Goal: Transaction & Acquisition: Obtain resource

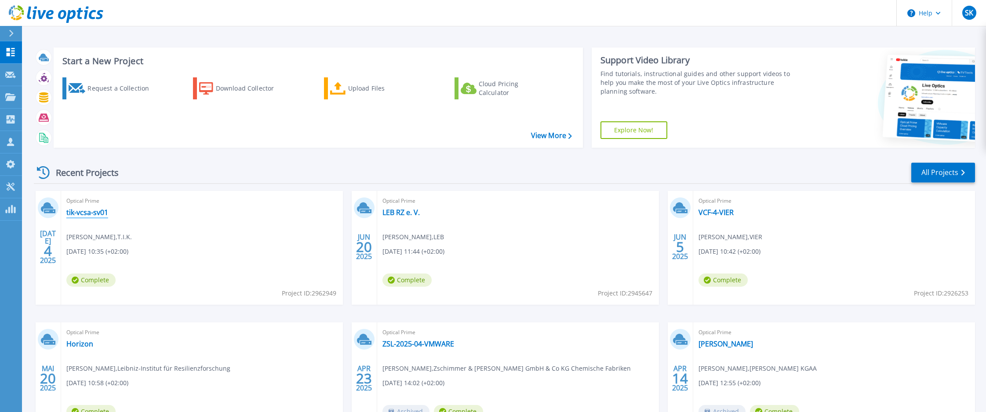
click at [87, 214] on link "tik-vcsa-sv01" at bounding box center [87, 212] width 42 height 9
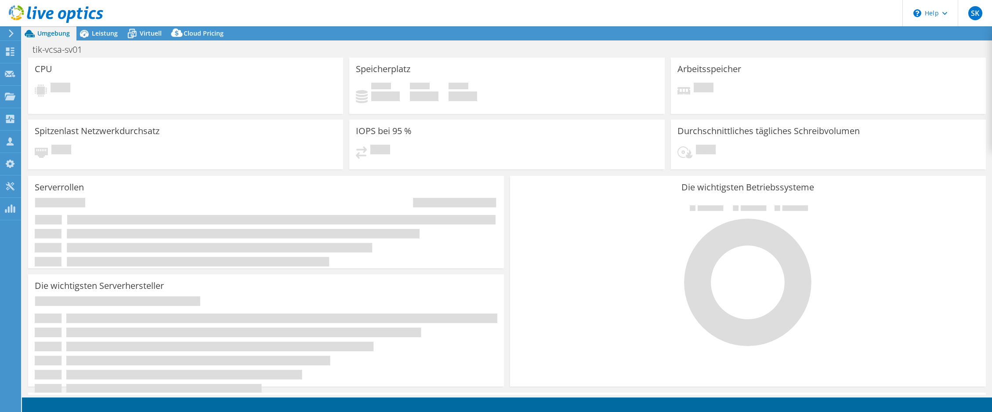
select select "USD"
select select "EUFrankfurt"
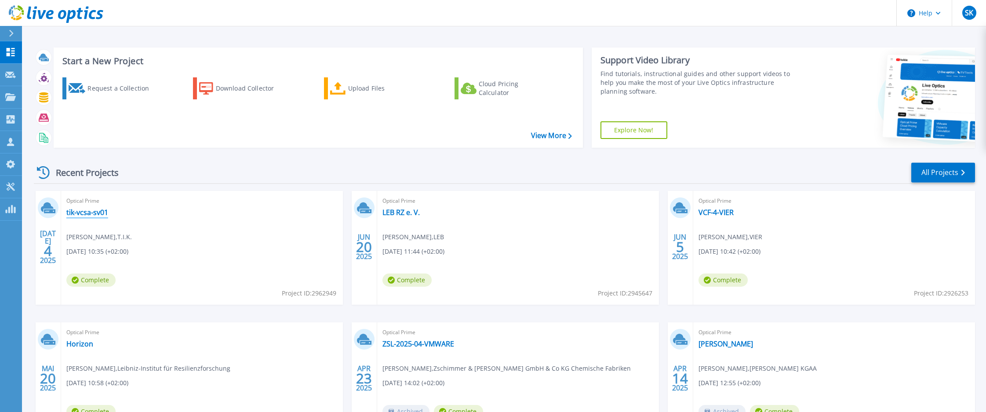
click at [89, 209] on link "tik-vcsa-sv01" at bounding box center [87, 212] width 42 height 9
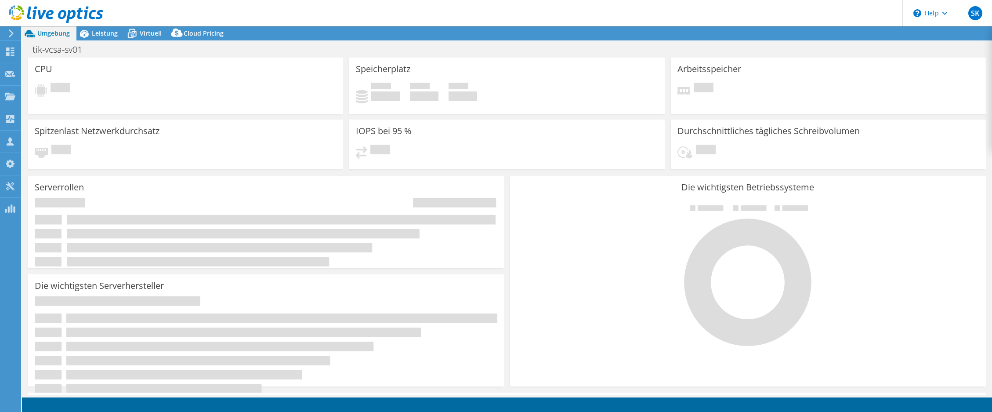
select select "EUFrankfurt"
select select "EUR"
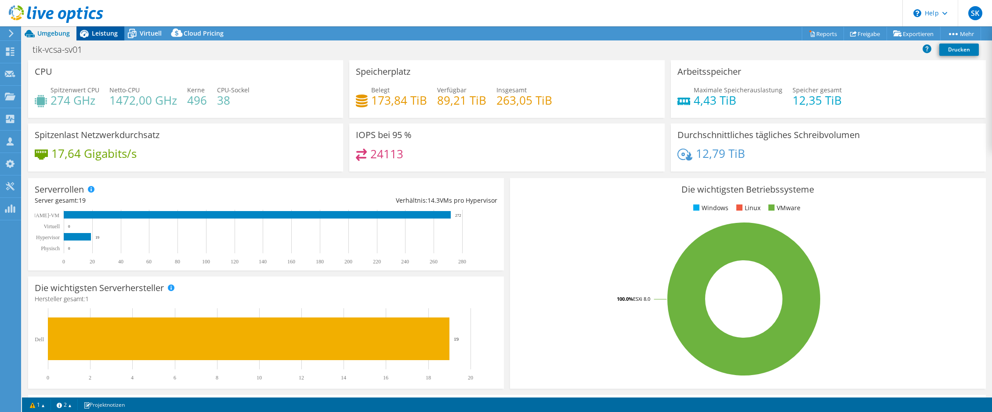
click at [109, 32] on span "Leistung" at bounding box center [105, 33] width 26 height 8
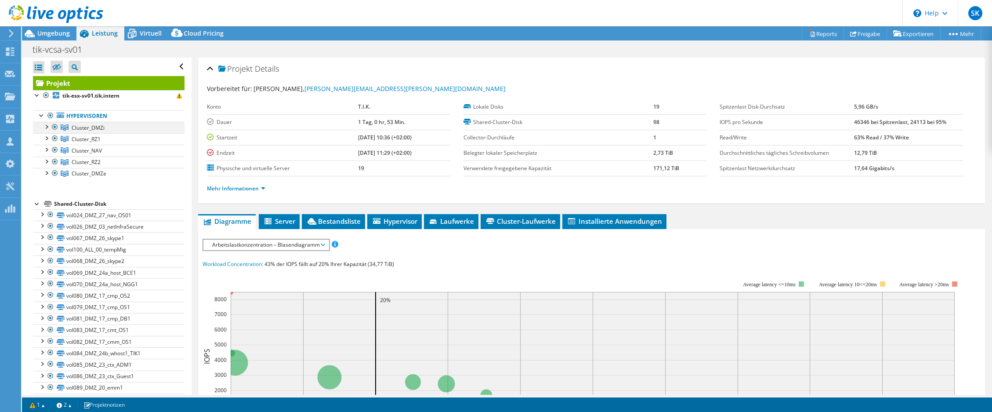
click at [54, 126] on div at bounding box center [55, 127] width 9 height 11
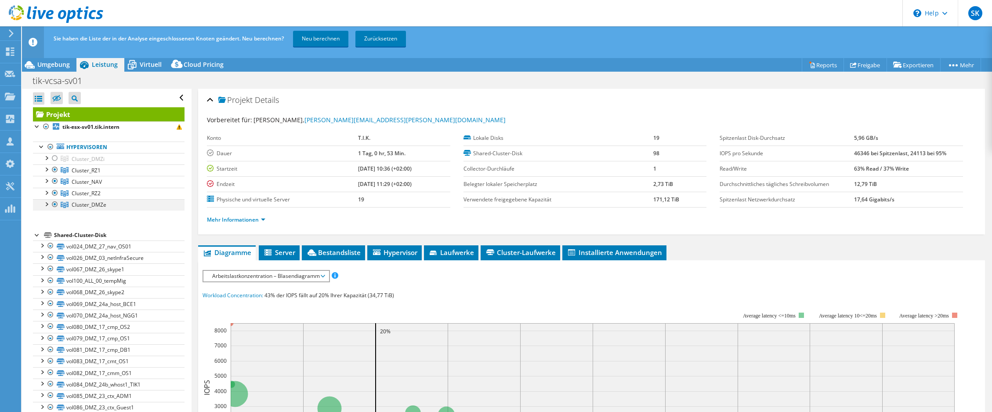
click at [54, 203] on div at bounding box center [55, 204] width 9 height 11
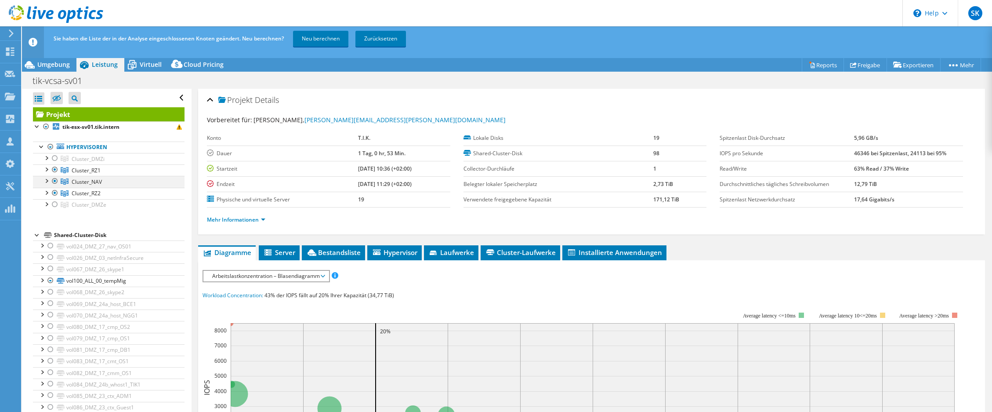
click at [52, 180] on div at bounding box center [55, 181] width 9 height 11
click at [331, 41] on link "Neu berechnen" at bounding box center [320, 39] width 55 height 16
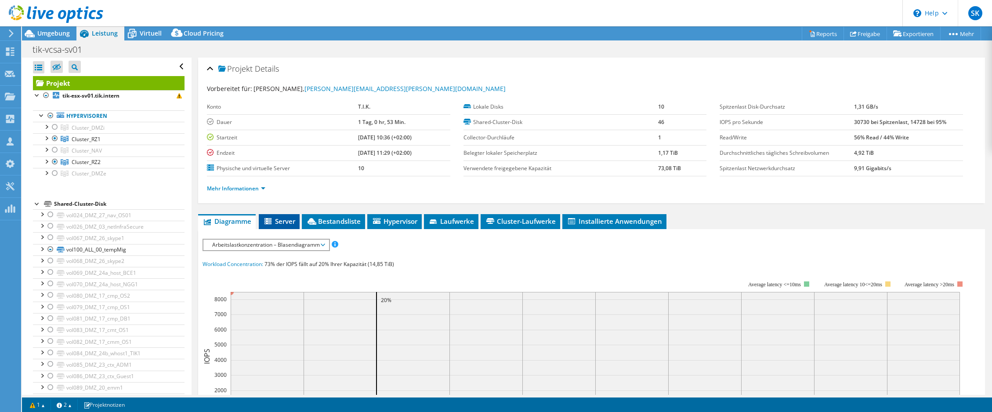
click at [274, 219] on span "Server" at bounding box center [279, 221] width 32 height 9
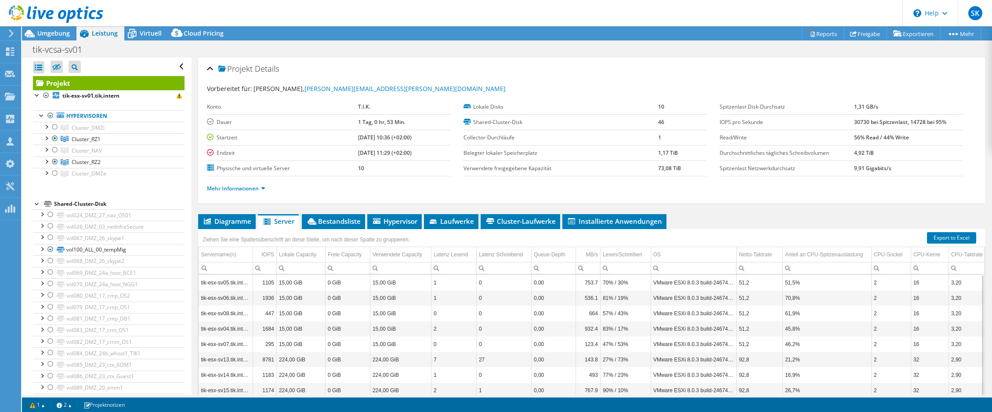
click at [329, 207] on div "Projekt Details Vorbereitet für: Bert Peters, Bert.Peters@tik.info Konto T.I.K.…" at bounding box center [592, 254] width 800 height 392
click at [332, 219] on span "Bestandsliste" at bounding box center [333, 221] width 54 height 9
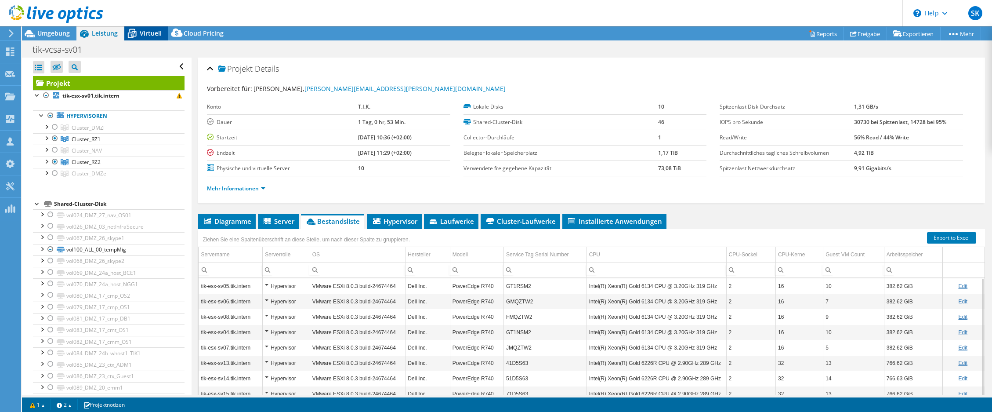
click at [144, 33] on span "Virtuell" at bounding box center [151, 33] width 22 height 8
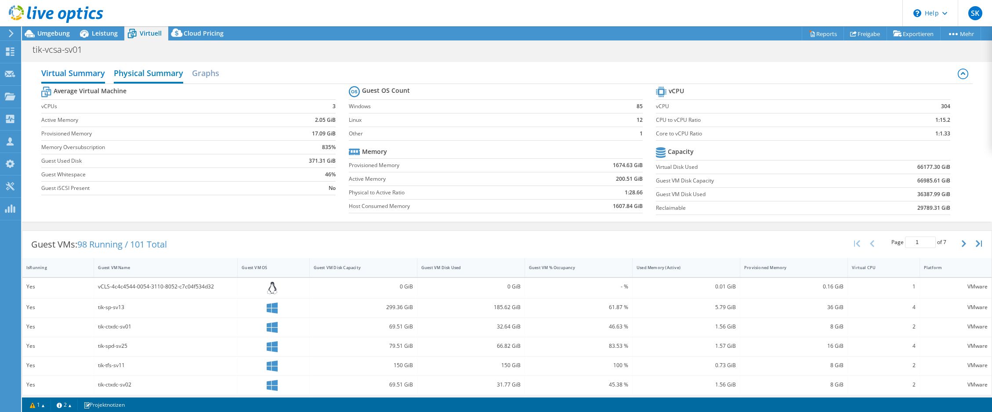
click at [139, 69] on h2 "Physical Summary" at bounding box center [148, 73] width 69 height 19
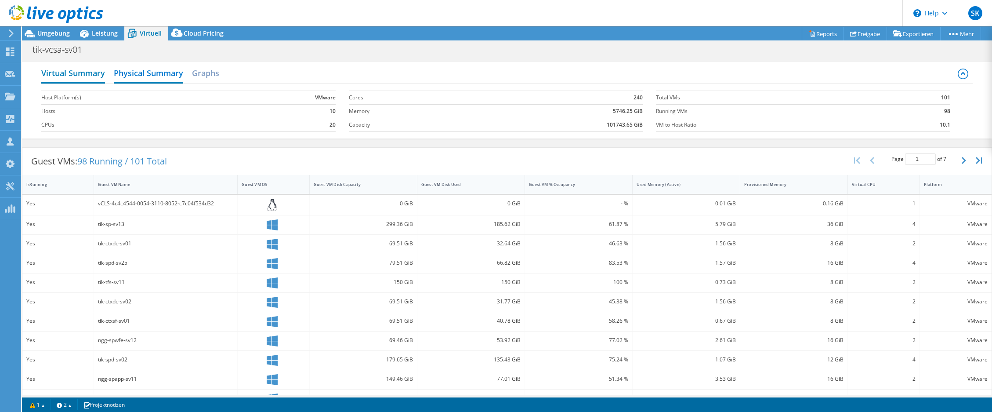
click at [65, 69] on h2 "Virtual Summary" at bounding box center [73, 73] width 64 height 19
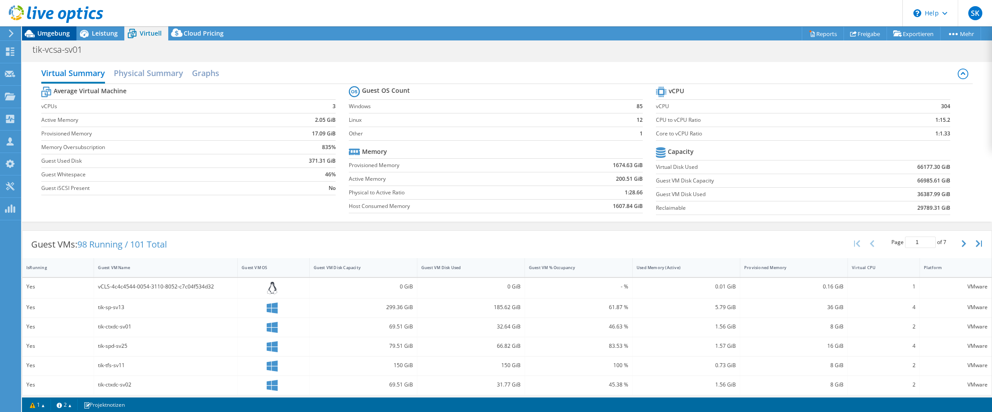
click at [48, 35] on span "Umgebung" at bounding box center [53, 33] width 33 height 8
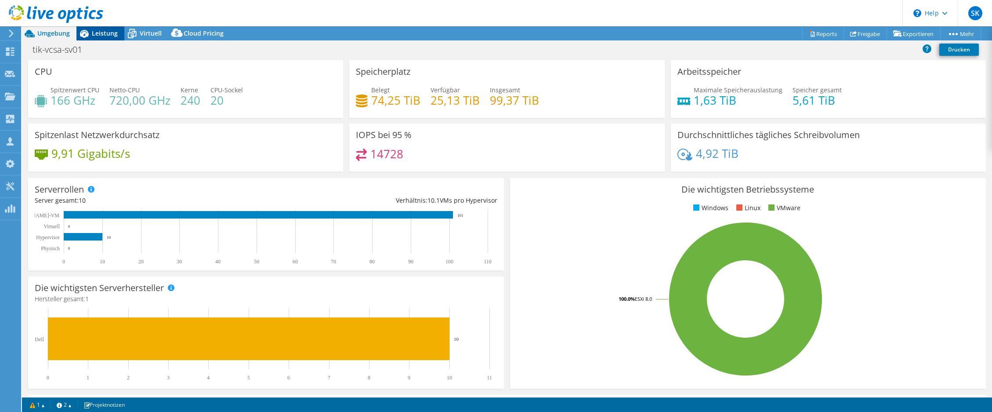
click at [99, 35] on span "Leistung" at bounding box center [105, 33] width 26 height 8
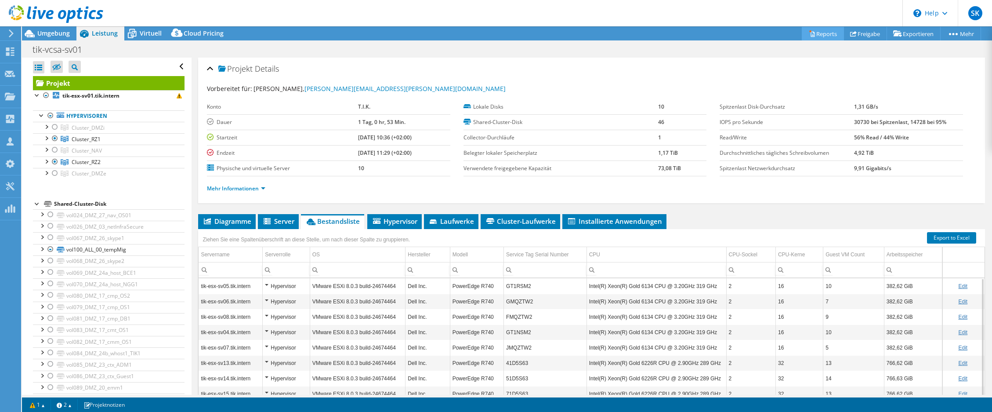
click at [828, 33] on link "Reports" at bounding box center [823, 34] width 42 height 14
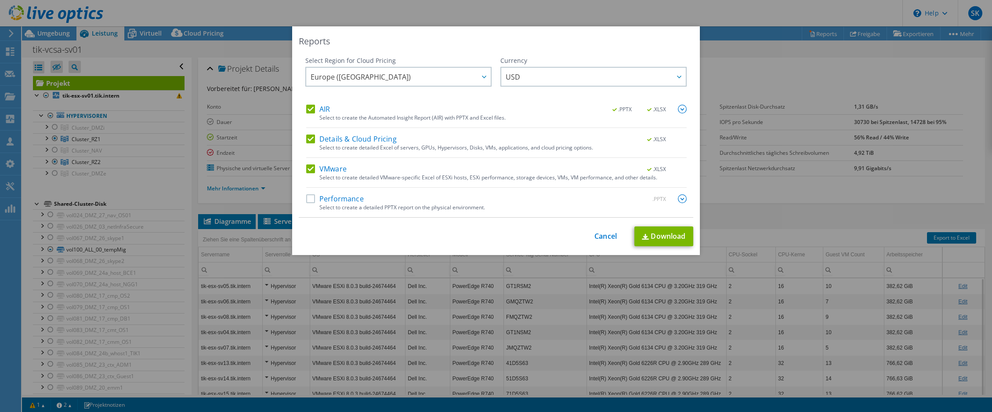
click at [309, 139] on label "Details & Cloud Pricing" at bounding box center [351, 138] width 91 height 9
click at [0, 0] on input "Details & Cloud Pricing" at bounding box center [0, 0] width 0 height 0
click at [316, 199] on label "Performance" at bounding box center [335, 198] width 58 height 9
click at [0, 0] on input "Performance" at bounding box center [0, 0] width 0 height 0
click at [665, 237] on link "Download" at bounding box center [664, 236] width 59 height 20
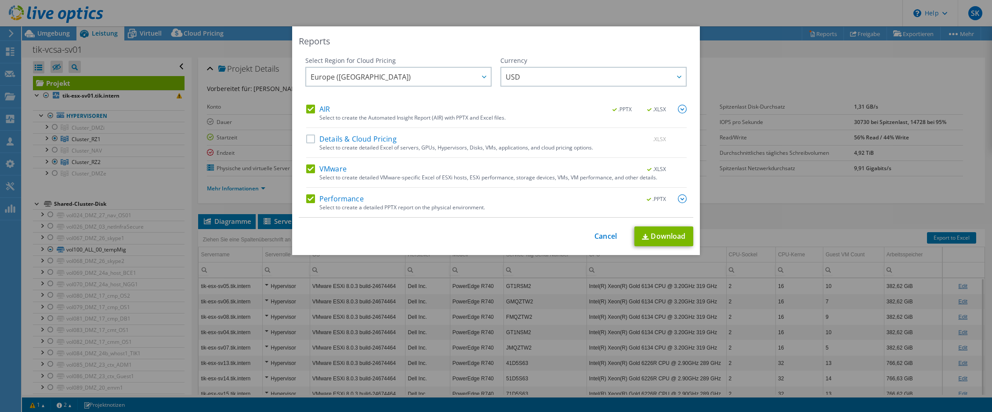
click at [720, 16] on div "Reports Select Region for Cloud Pricing Asia Pacific (Hong Kong) Asia Pacific (…" at bounding box center [496, 206] width 992 height 412
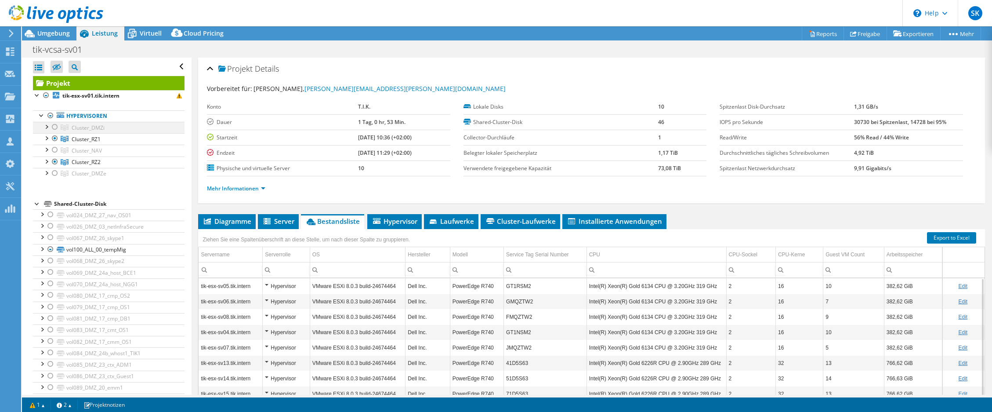
click at [53, 128] on div at bounding box center [55, 127] width 9 height 11
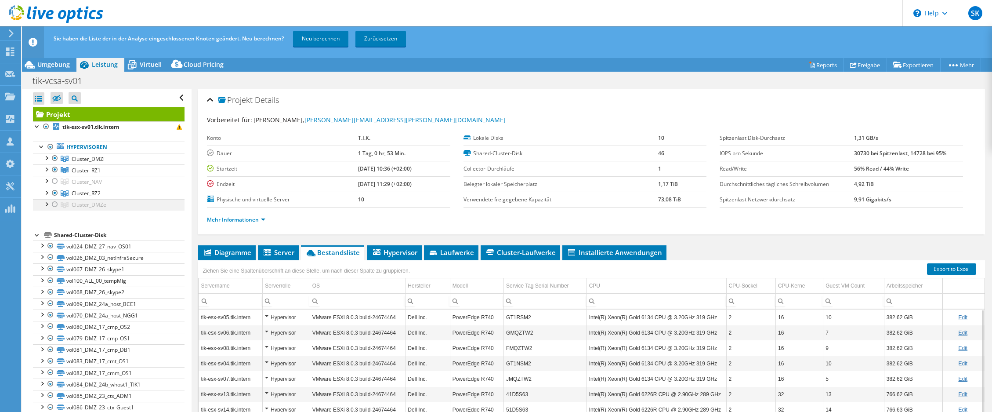
click at [53, 205] on div at bounding box center [55, 204] width 9 height 11
click at [52, 193] on div at bounding box center [55, 193] width 9 height 11
click at [53, 167] on div at bounding box center [55, 169] width 9 height 11
click at [319, 41] on link "Neu berechnen" at bounding box center [320, 39] width 55 height 16
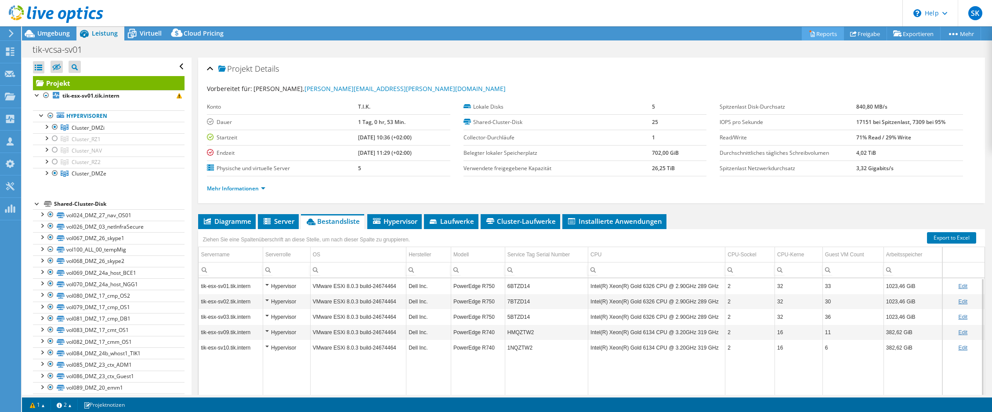
click at [823, 34] on link "Reports" at bounding box center [823, 34] width 42 height 14
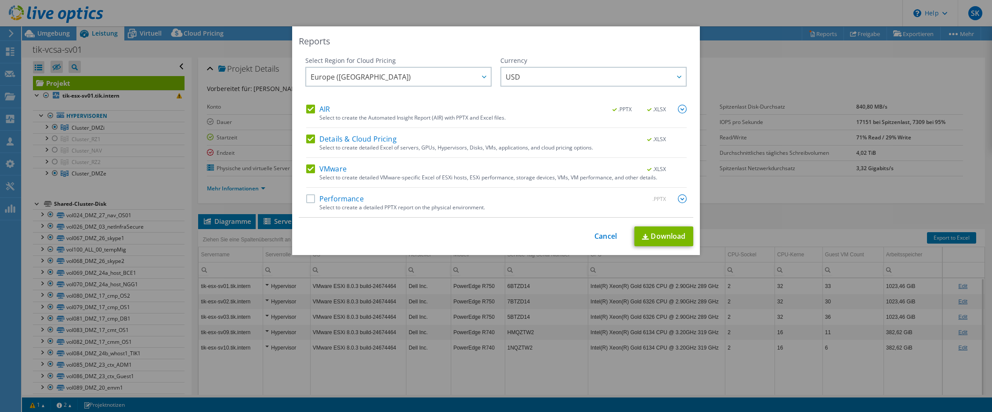
click at [338, 137] on label "Details & Cloud Pricing" at bounding box center [351, 138] width 91 height 9
click at [0, 0] on input "Details & Cloud Pricing" at bounding box center [0, 0] width 0 height 0
click at [325, 199] on label "Performance" at bounding box center [335, 198] width 58 height 9
click at [0, 0] on input "Performance" at bounding box center [0, 0] width 0 height 0
click at [646, 233] on link "Download" at bounding box center [664, 236] width 59 height 20
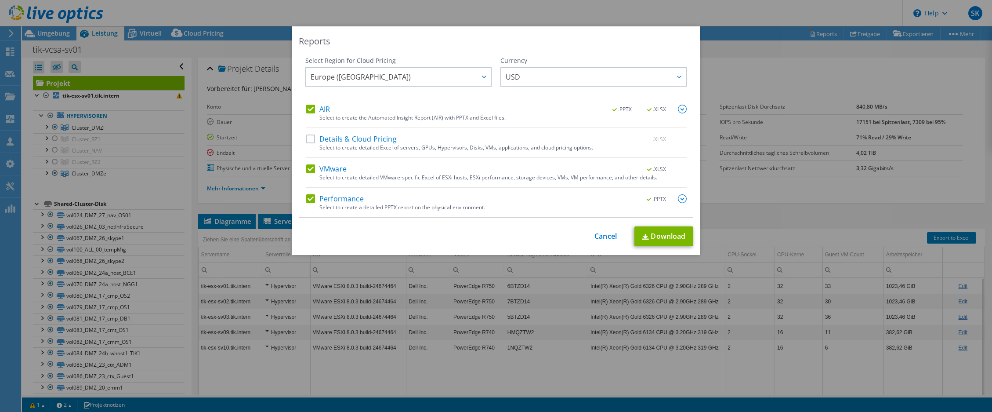
click at [955, 189] on div "Reports Select Region for Cloud Pricing Asia Pacific (Hong Kong) Asia Pacific (…" at bounding box center [496, 205] width 992 height 359
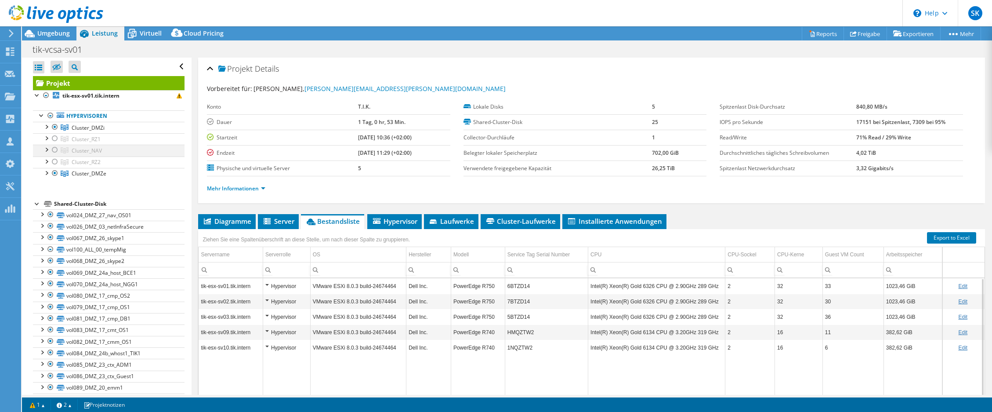
click at [53, 149] on div at bounding box center [55, 150] width 9 height 11
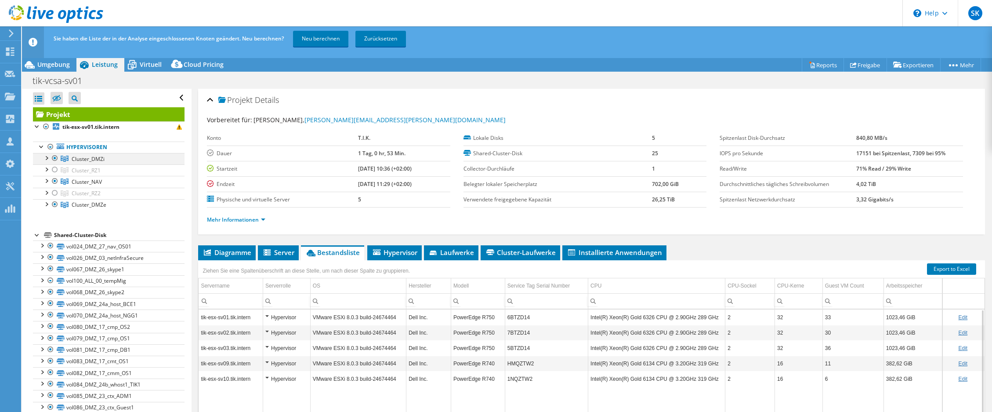
click at [55, 156] on div at bounding box center [55, 158] width 9 height 11
click at [57, 203] on div at bounding box center [55, 204] width 9 height 11
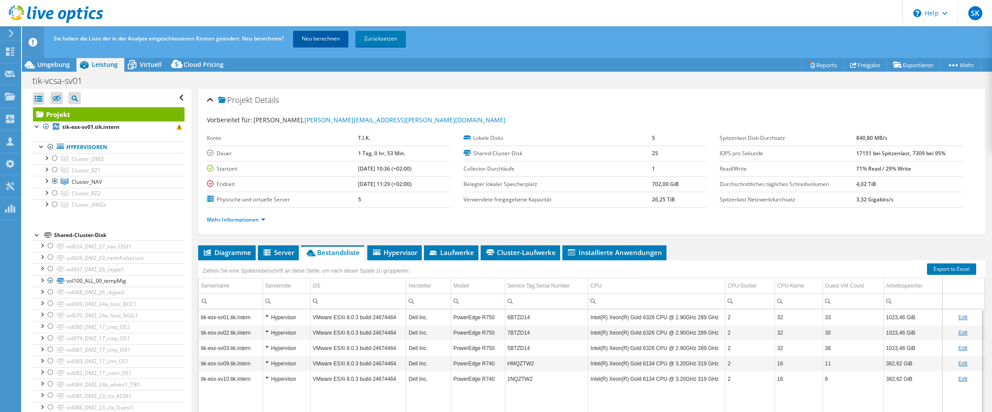
click at [340, 31] on link "Neu berechnen" at bounding box center [320, 39] width 55 height 16
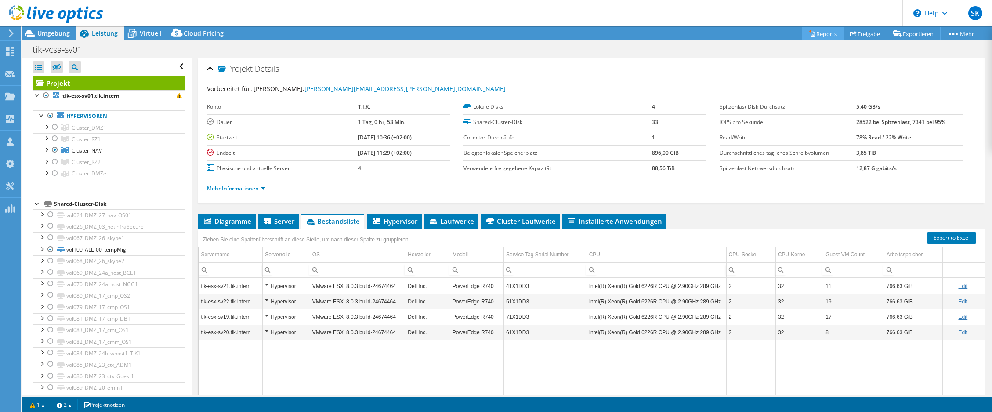
click at [821, 32] on link "Reports" at bounding box center [823, 34] width 42 height 14
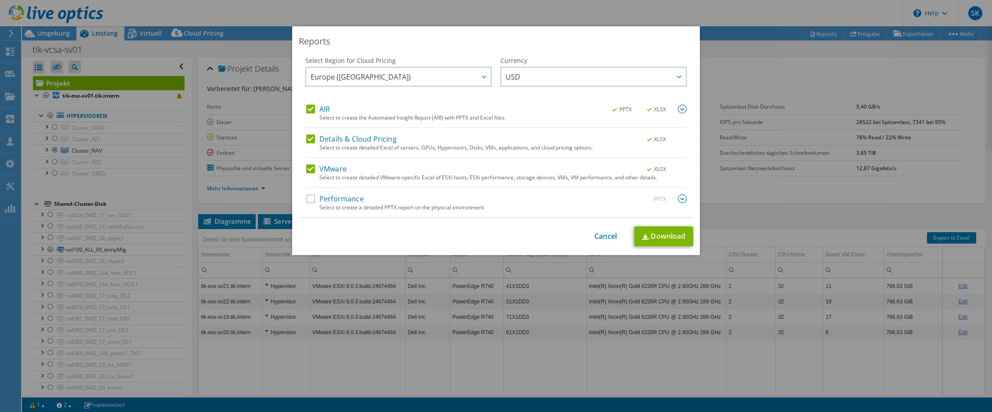
click at [328, 140] on label "Details & Cloud Pricing" at bounding box center [351, 138] width 91 height 9
click at [0, 0] on input "Details & Cloud Pricing" at bounding box center [0, 0] width 0 height 0
click at [331, 202] on label "Performance" at bounding box center [335, 198] width 58 height 9
click at [0, 0] on input "Performance" at bounding box center [0, 0] width 0 height 0
click at [654, 234] on link "Download" at bounding box center [664, 236] width 59 height 20
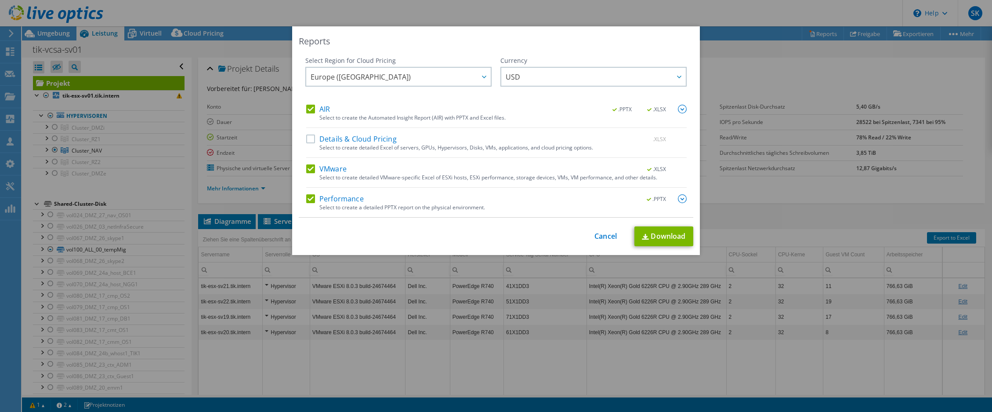
click at [643, 11] on div "Reports Select Region for Cloud Pricing Asia Pacific (Hong Kong) Asia Pacific (…" at bounding box center [496, 206] width 992 height 412
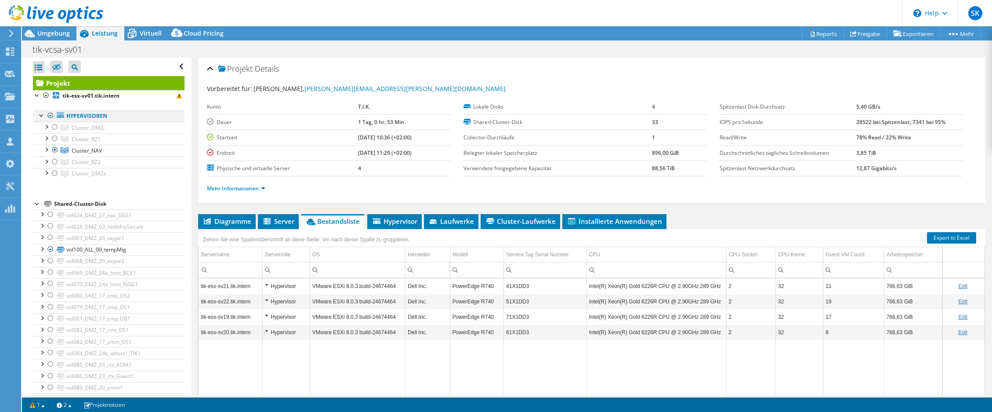
click at [49, 116] on div at bounding box center [50, 115] width 9 height 11
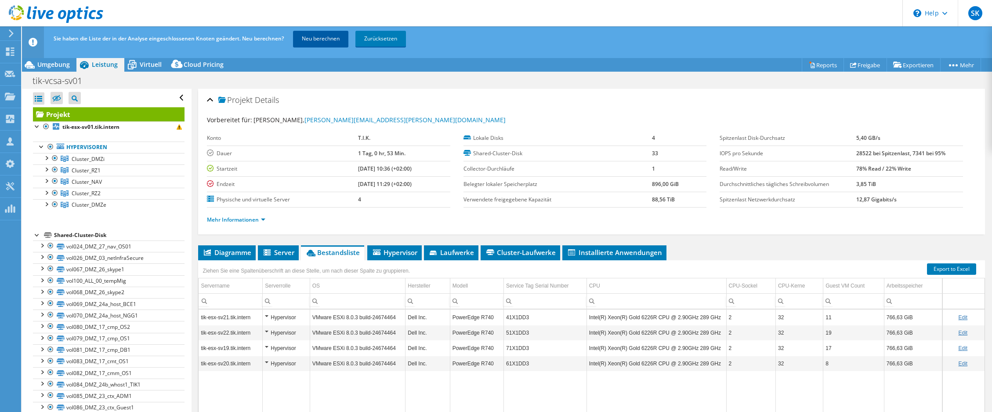
click at [331, 42] on link "Neu berechnen" at bounding box center [320, 39] width 55 height 16
